Goal: Check status: Check status

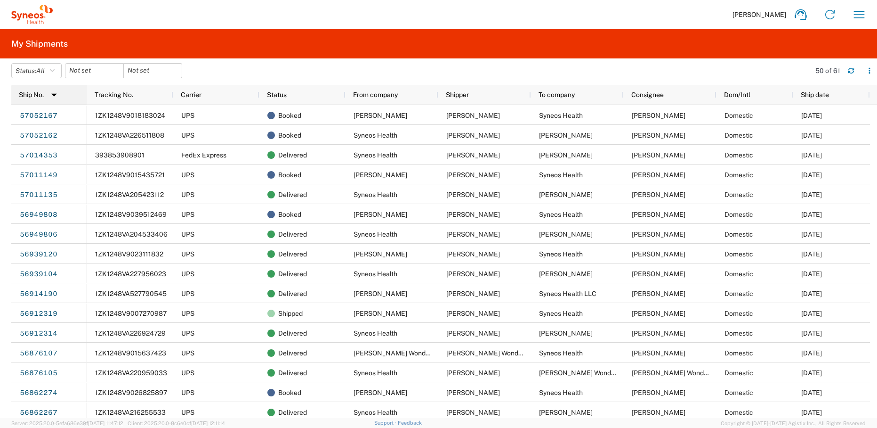
click at [66, 101] on div "Ship No. 1" at bounding box center [51, 94] width 65 height 15
click at [59, 98] on div "Ship No." at bounding box center [51, 94] width 65 height 15
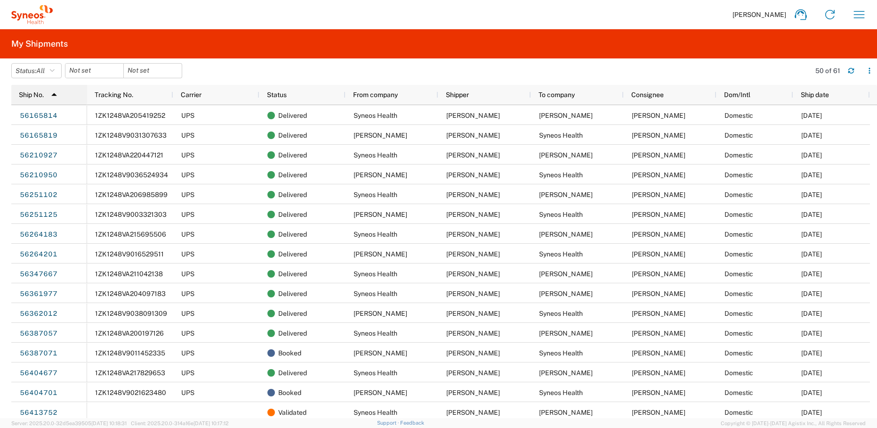
click at [62, 97] on img at bounding box center [54, 94] width 15 height 15
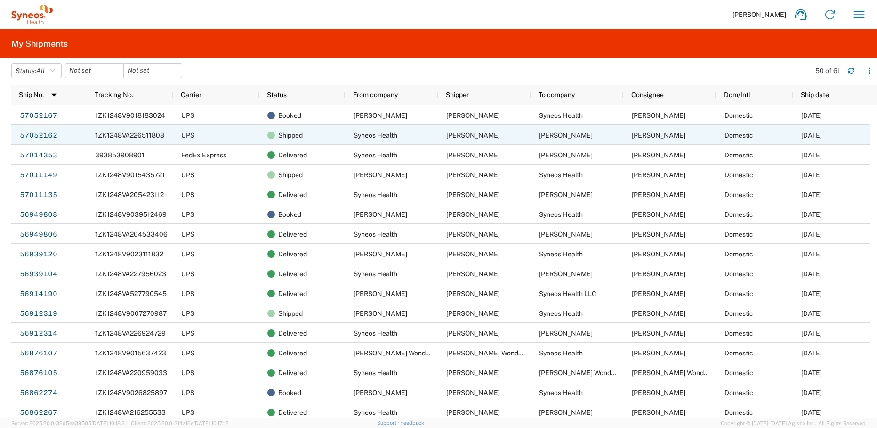
click at [133, 137] on span "1ZK1248VA226511808" at bounding box center [129, 135] width 69 height 8
